Goal: Navigation & Orientation: Find specific page/section

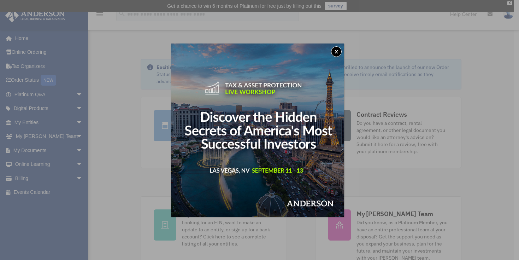
click at [337, 52] on button "x" at bounding box center [336, 51] width 11 height 11
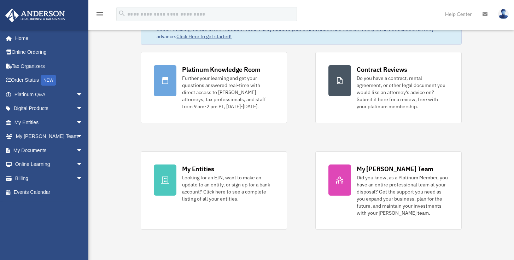
scroll to position [33, 0]
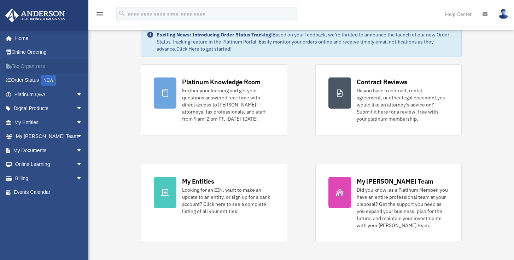
click at [33, 65] on link "Tax Organizers" at bounding box center [49, 66] width 89 height 14
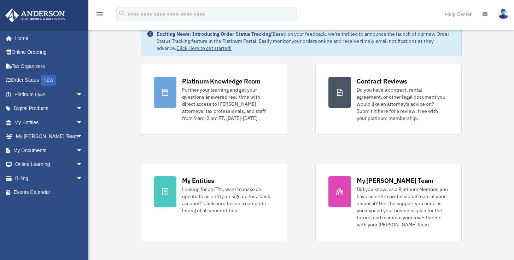
scroll to position [37, 0]
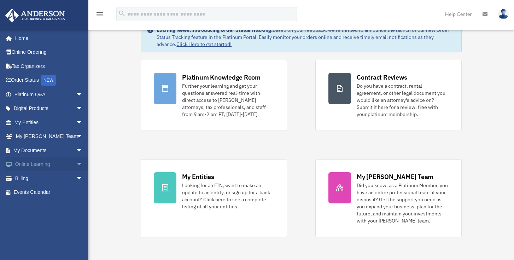
click at [76, 164] on span "arrow_drop_down" at bounding box center [83, 164] width 14 height 14
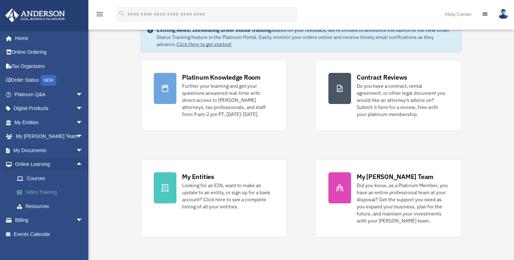
click at [45, 192] on link "Video Training" at bounding box center [52, 192] width 84 height 14
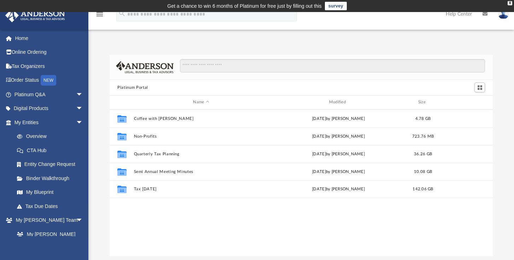
scroll to position [6, 6]
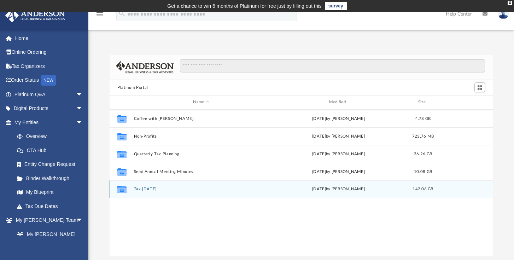
click at [150, 188] on button "Tax Tuesday" at bounding box center [201, 189] width 134 height 5
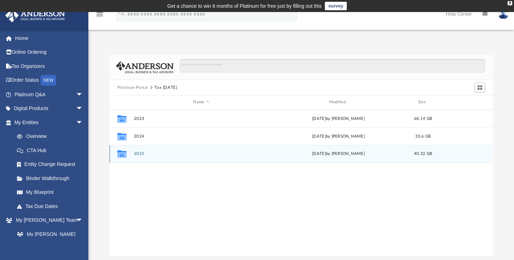
click at [138, 155] on button "2025" at bounding box center [201, 153] width 134 height 5
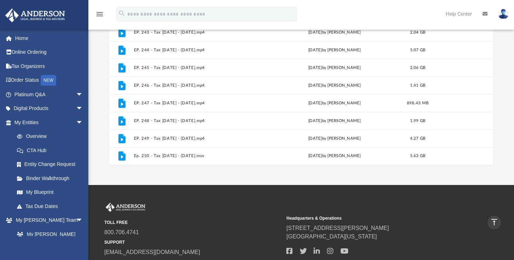
scroll to position [38, 0]
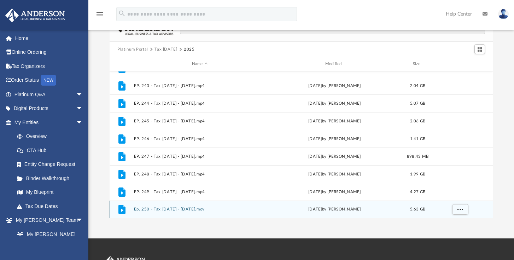
click at [213, 208] on button "Ep. 250 - Tax Tuesday - August 12th, 2025.mov" at bounding box center [200, 209] width 132 height 5
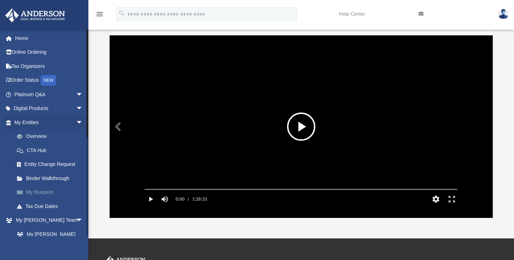
click at [41, 191] on link "My Blueprint" at bounding box center [52, 192] width 84 height 14
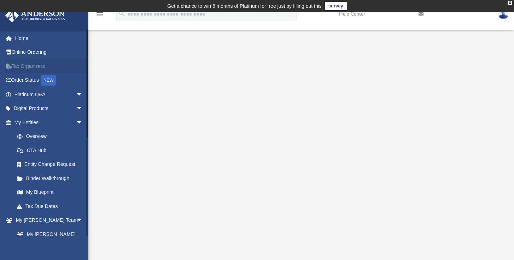
click at [27, 70] on link "Tax Organizers" at bounding box center [49, 66] width 89 height 14
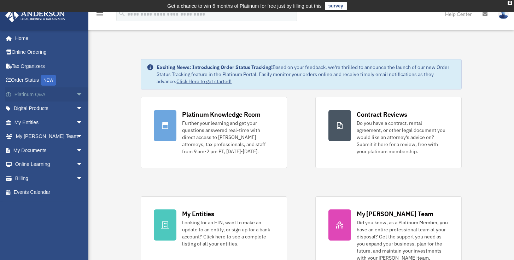
click at [76, 94] on span "arrow_drop_down" at bounding box center [83, 94] width 14 height 14
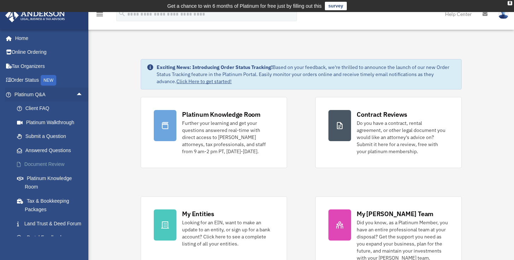
click at [51, 163] on link "Document Review" at bounding box center [52, 164] width 84 height 14
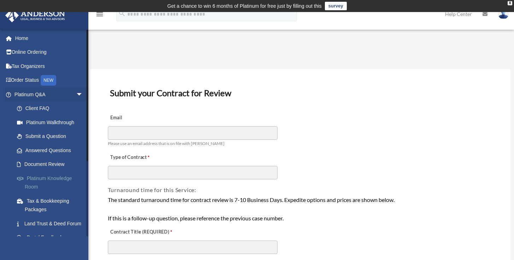
click at [43, 177] on link "Platinum Knowledge Room" at bounding box center [52, 182] width 84 height 23
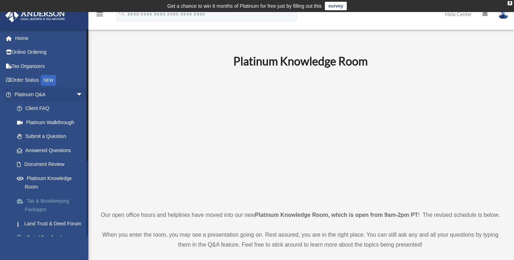
click at [36, 201] on link "Tax & Bookkeeping Packages" at bounding box center [52, 205] width 84 height 23
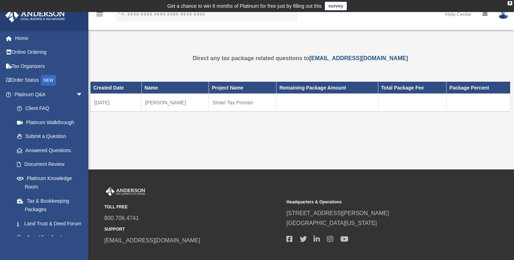
click at [353, 58] on link "[EMAIL_ADDRESS][DOMAIN_NAME]" at bounding box center [358, 58] width 99 height 6
click at [24, 37] on link "Home" at bounding box center [49, 38] width 89 height 14
click at [36, 153] on link "Answered Questions" at bounding box center [52, 150] width 84 height 14
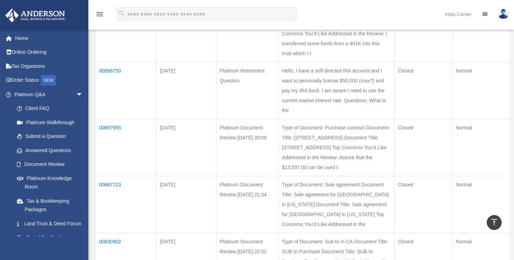
scroll to position [204, 0]
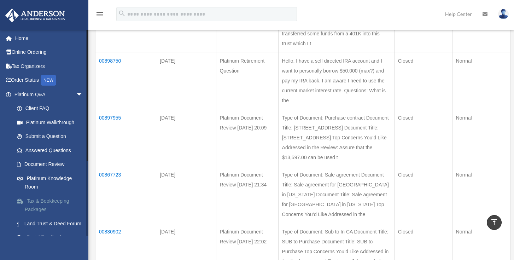
click at [49, 199] on link "Tax & Bookkeeping Packages" at bounding box center [52, 205] width 84 height 23
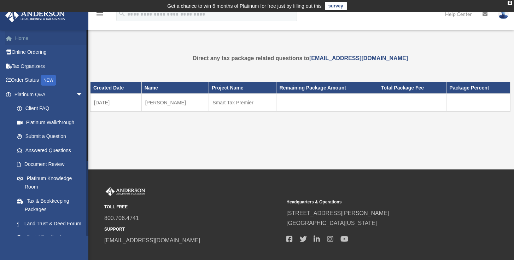
click at [23, 39] on link "Home" at bounding box center [49, 38] width 89 height 14
